Goal: Browse casually

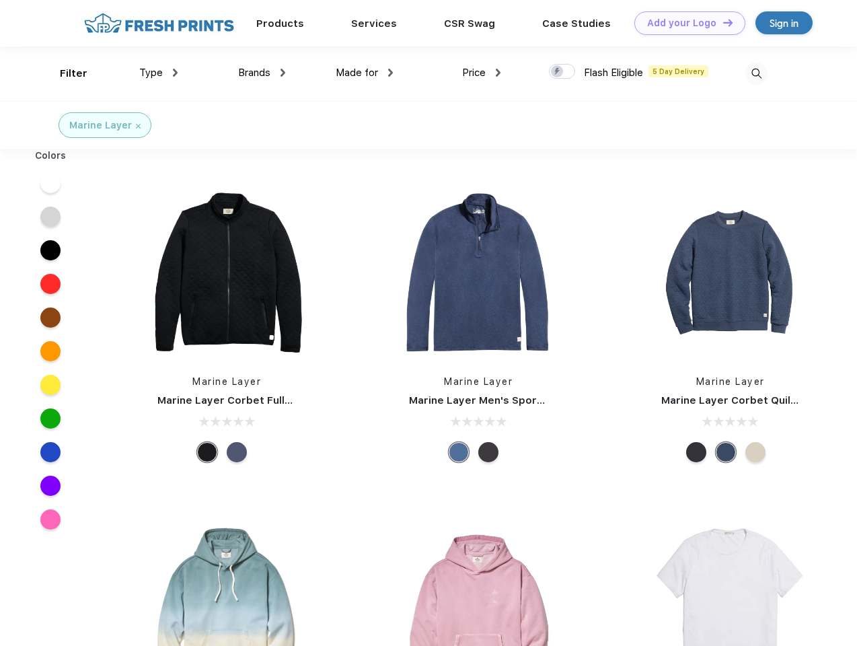
scroll to position [1, 0]
click at [685, 23] on link "Add your Logo Design Tool" at bounding box center [689, 23] width 111 height 24
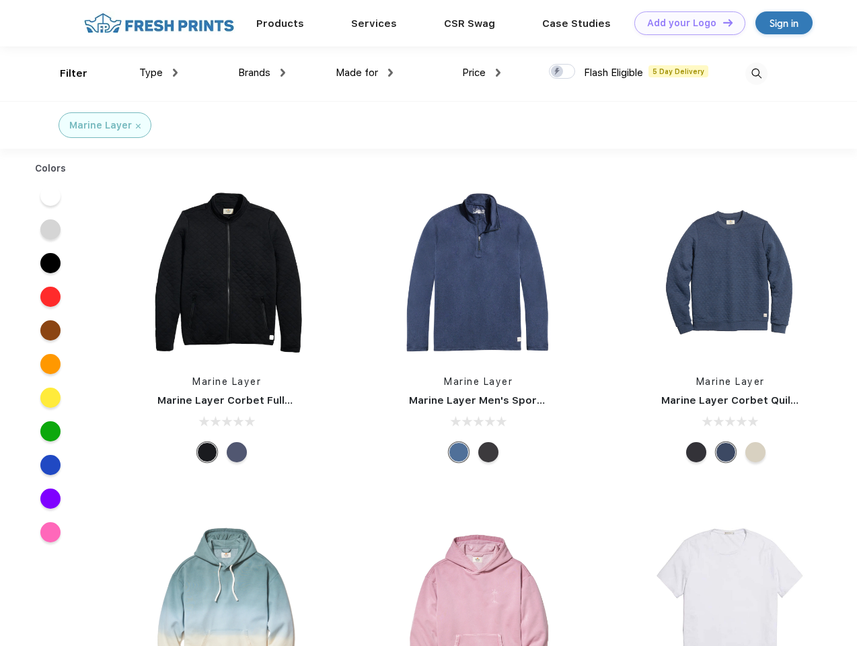
click at [0, 0] on div "Design Tool" at bounding box center [0, 0] width 0 height 0
click at [722, 22] on link "Add your Logo Design Tool" at bounding box center [689, 23] width 111 height 24
click at [65, 73] on div "Filter" at bounding box center [74, 73] width 28 height 15
click at [159, 73] on span "Type" at bounding box center [151, 73] width 24 height 12
click at [262, 73] on span "Brands" at bounding box center [254, 73] width 32 height 12
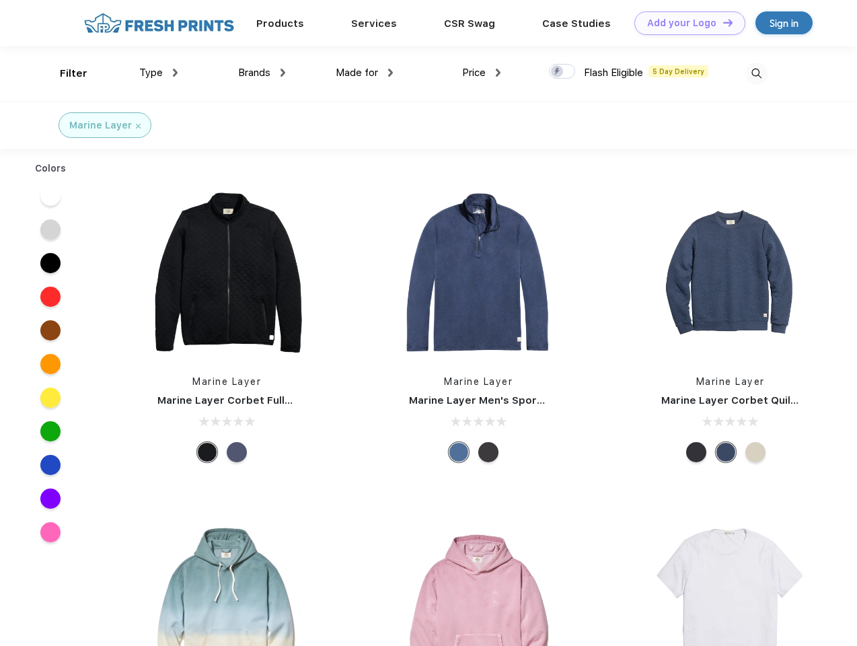
click at [365, 73] on span "Made for" at bounding box center [357, 73] width 42 height 12
click at [482, 73] on span "Price" at bounding box center [474, 73] width 24 height 12
click at [562, 72] on div at bounding box center [562, 71] width 26 height 15
click at [558, 72] on input "checkbox" at bounding box center [553, 67] width 9 height 9
click at [756, 73] on img at bounding box center [756, 74] width 22 height 22
